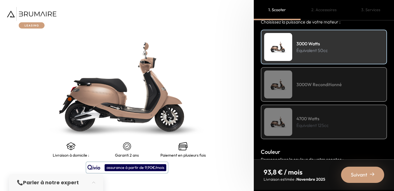
scroll to position [84, 0]
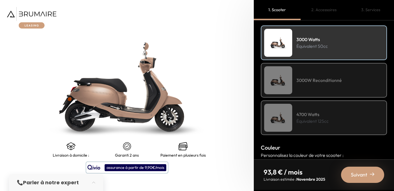
click at [282, 113] on img at bounding box center [278, 118] width 28 height 28
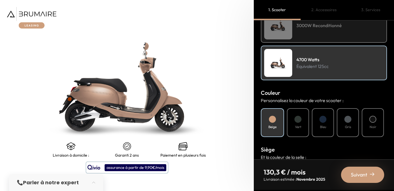
scroll to position [143, 0]
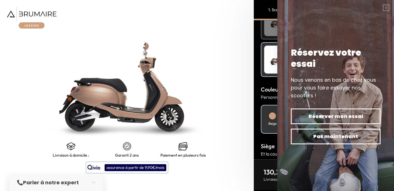
click at [298, 115] on div at bounding box center [297, 116] width 7 height 7
click at [385, 10] on button "button" at bounding box center [386, 8] width 16 height 16
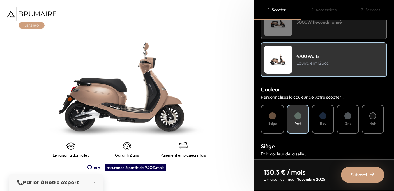
click at [298, 116] on div at bounding box center [297, 116] width 7 height 7
click at [320, 116] on div at bounding box center [322, 116] width 7 height 7
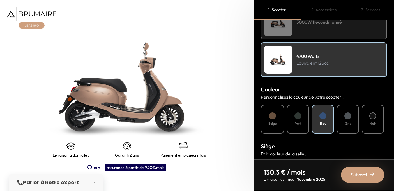
click at [300, 117] on div at bounding box center [297, 116] width 7 height 7
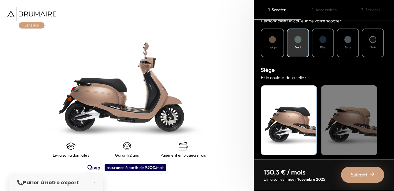
scroll to position [220, 0]
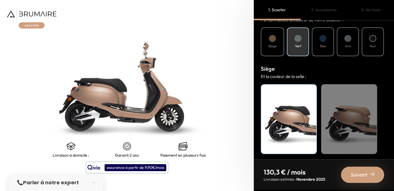
click at [337, 120] on div "Beige" at bounding box center [349, 119] width 56 height 70
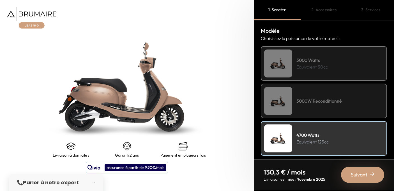
scroll to position [65, 0]
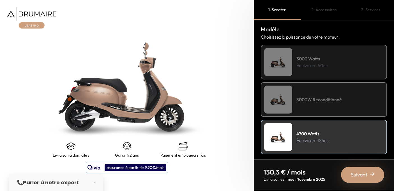
click at [356, 173] on span "Suivant" at bounding box center [359, 175] width 17 height 8
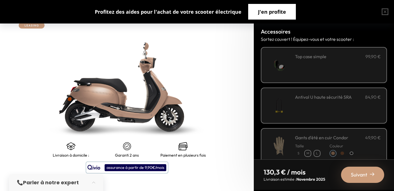
click at [274, 10] on span "J'en profite" at bounding box center [272, 12] width 28 height 8
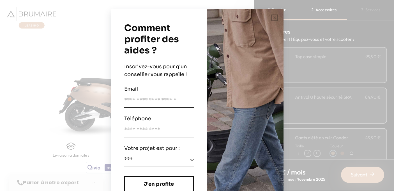
scroll to position [23, 0]
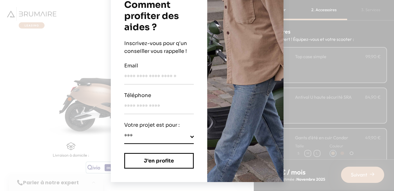
click at [190, 137] on select "**********" at bounding box center [159, 138] width 70 height 11
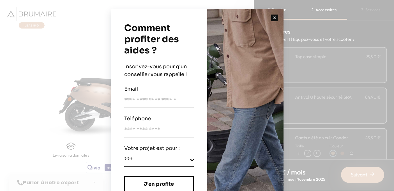
click at [273, 15] on button "button" at bounding box center [275, 18] width 18 height 18
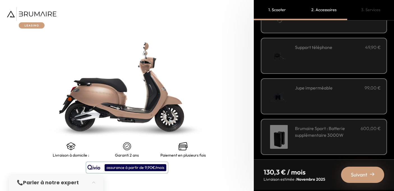
scroll to position [173, 0]
click at [302, 95] on div "Jupe imperméable 99,00 €" at bounding box center [338, 96] width 86 height 24
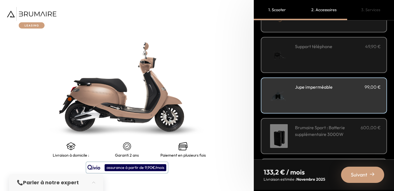
click at [306, 130] on h3 "Brumaire Sport : Batterie supplémentaire 3000W" at bounding box center [328, 130] width 66 height 13
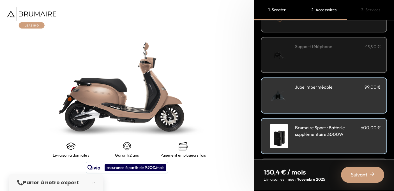
click at [306, 129] on h3 "Brumaire Sport : Batterie supplémentaire 3000W" at bounding box center [328, 130] width 66 height 13
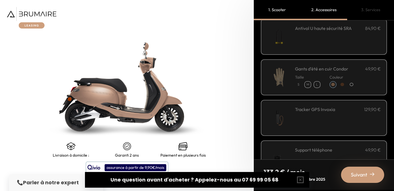
scroll to position [70, 0]
click at [311, 112] on div "Tracker GPS Invoxia 129,90 €" at bounding box center [338, 117] width 86 height 24
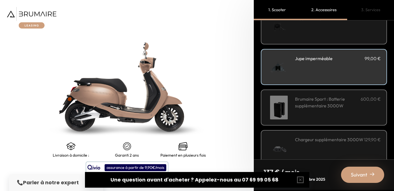
scroll to position [215, 0]
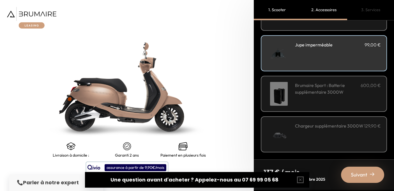
click at [361, 176] on span "Suivant" at bounding box center [359, 175] width 17 height 8
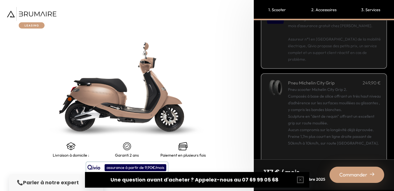
scroll to position [110, 0]
click at [331, 120] on div "Pneu scooter Michelin City Grip 2. Composés à base de silice offrant un très ha…" at bounding box center [334, 121] width 93 height 74
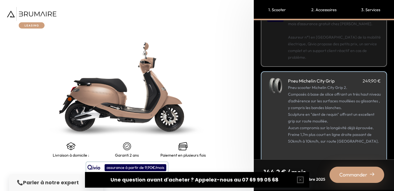
scroll to position [115, 0]
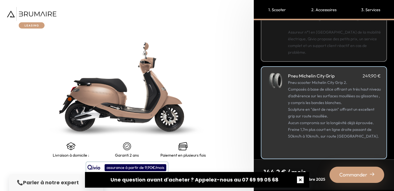
click at [300, 179] on button "button" at bounding box center [300, 180] width 18 height 18
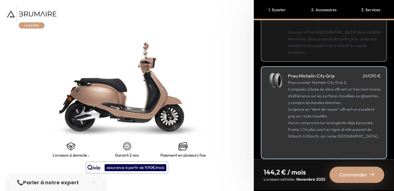
click at [348, 169] on div "Commander" at bounding box center [356, 175] width 55 height 16
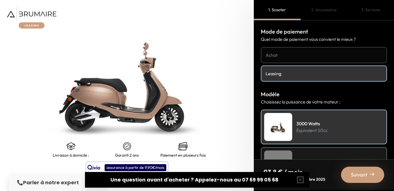
click at [281, 51] on link "Achat" at bounding box center [324, 55] width 126 height 16
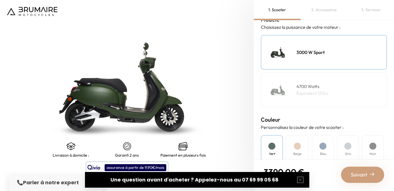
scroll to position [76, 0]
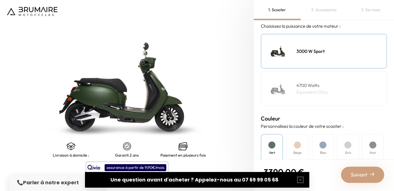
click at [293, 86] on div "4700 Watts Équivalent 125cc" at bounding box center [324, 88] width 126 height 35
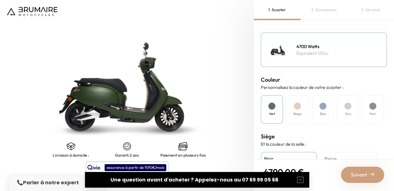
scroll to position [118, 0]
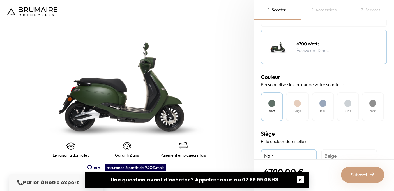
click at [301, 178] on button "button" at bounding box center [300, 180] width 18 height 18
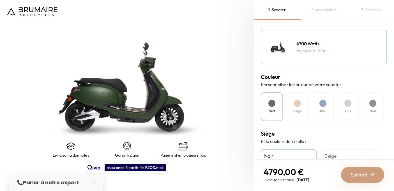
click at [298, 102] on div at bounding box center [297, 103] width 7 height 7
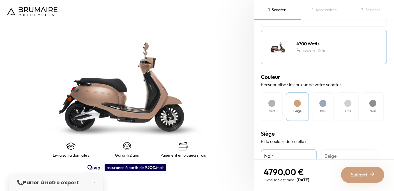
click at [324, 103] on div at bounding box center [322, 103] width 7 height 7
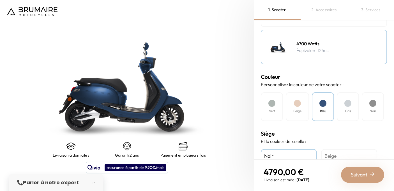
click at [349, 105] on div at bounding box center [347, 103] width 7 height 7
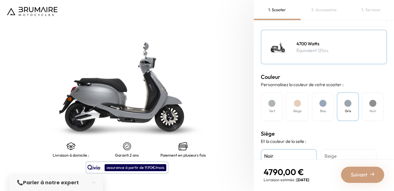
click at [373, 104] on div at bounding box center [372, 103] width 7 height 7
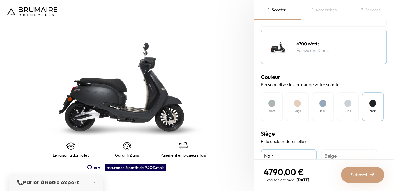
click at [347, 102] on div at bounding box center [347, 103] width 7 height 7
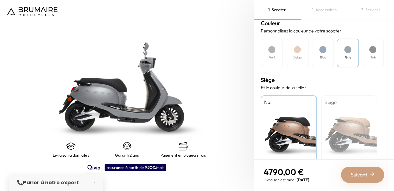
scroll to position [184, 0]
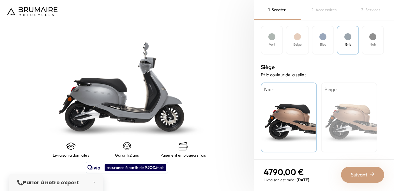
click at [365, 176] on span "Suivant" at bounding box center [359, 175] width 17 height 8
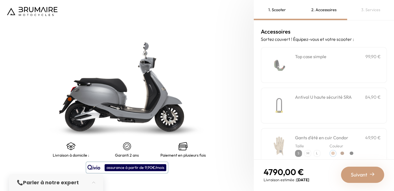
click at [328, 72] on div "**********" at bounding box center [338, 65] width 86 height 24
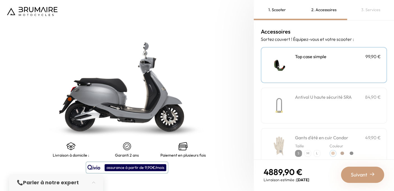
click at [328, 72] on div "**********" at bounding box center [338, 65] width 86 height 24
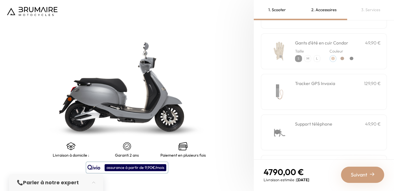
scroll to position [96, 0]
click at [330, 93] on div "Tracker GPS Invoxia 129,90 €" at bounding box center [338, 92] width 86 height 24
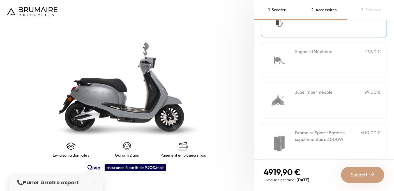
scroll to position [169, 0]
click at [324, 97] on div "Jupe imperméable 99,00 €" at bounding box center [338, 100] width 86 height 24
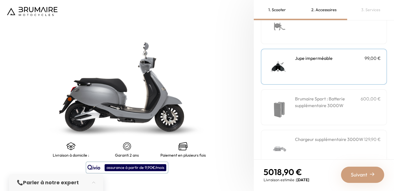
scroll to position [215, 0]
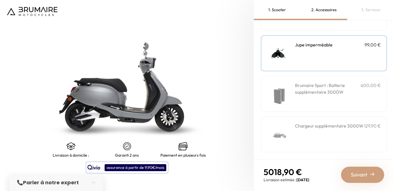
click at [359, 174] on span "Suivant" at bounding box center [359, 175] width 17 height 8
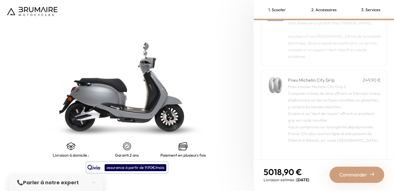
scroll to position [111, 0]
click at [330, 111] on div "Pneu scooter Michelin City Grip 2. Composés à base de silice offrant un très ha…" at bounding box center [334, 120] width 93 height 74
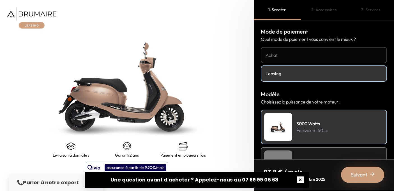
click at [298, 181] on button "button" at bounding box center [300, 180] width 18 height 18
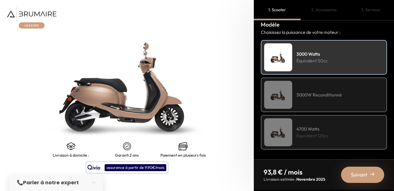
scroll to position [81, 0]
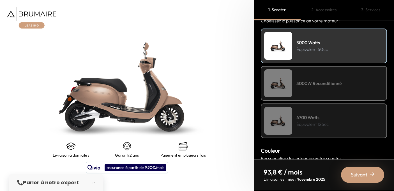
click at [309, 86] on h4 "3000W Reconditionné" at bounding box center [318, 83] width 45 height 7
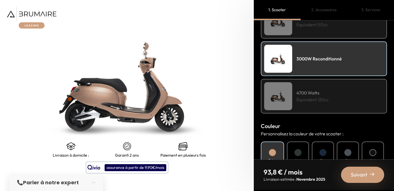
scroll to position [110, 0]
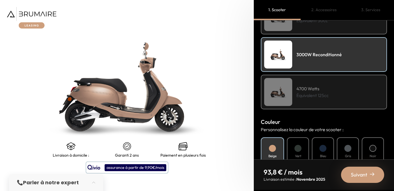
click at [309, 91] on h4 "4700 Watts" at bounding box center [312, 89] width 32 height 7
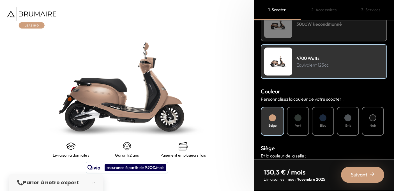
scroll to position [145, 0]
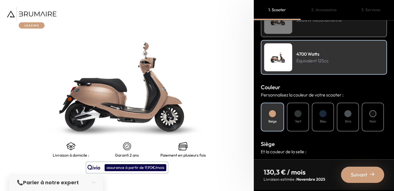
click at [349, 115] on div at bounding box center [347, 113] width 7 height 7
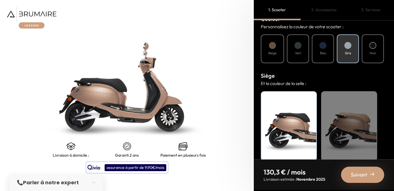
scroll to position [222, 0]
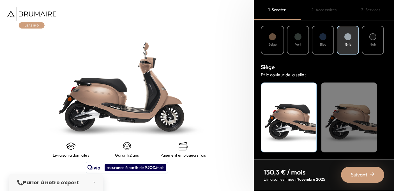
click at [287, 117] on div "Noir" at bounding box center [289, 118] width 56 height 70
click at [361, 179] on span "Suivant" at bounding box center [359, 175] width 17 height 8
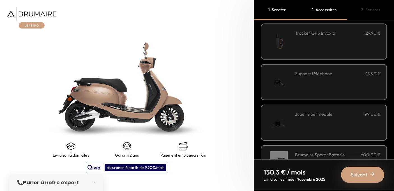
scroll to position [148, 0]
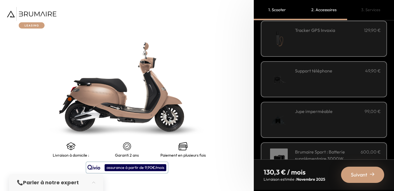
click at [315, 121] on div "Jupe imperméable 99,00 €" at bounding box center [338, 120] width 86 height 24
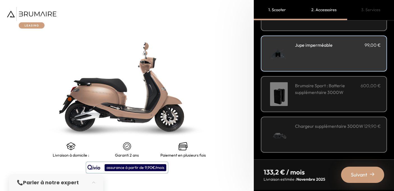
scroll to position [215, 0]
click at [362, 176] on span "Suivant" at bounding box center [359, 175] width 17 height 8
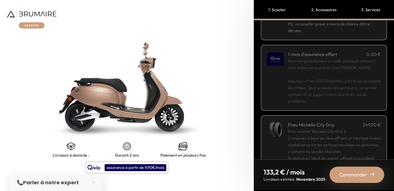
scroll to position [115, 0]
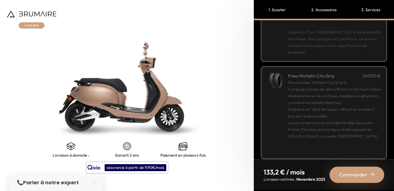
click at [315, 103] on div "Pneu scooter Michelin City Grip 2. Composés à base de silice offrant un très ha…" at bounding box center [334, 116] width 93 height 74
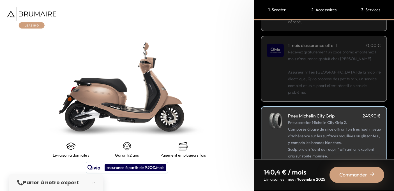
scroll to position [107, 0]
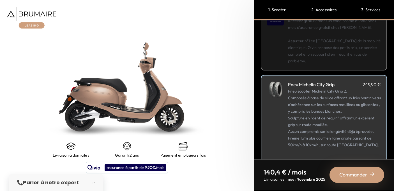
click at [356, 175] on span "Commander" at bounding box center [353, 175] width 28 height 8
